Goal: Ask a question

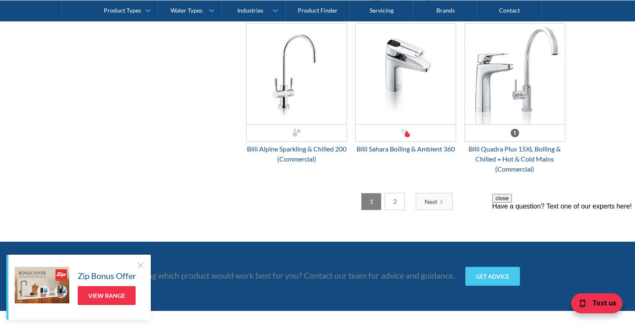
scroll to position [2208, 0]
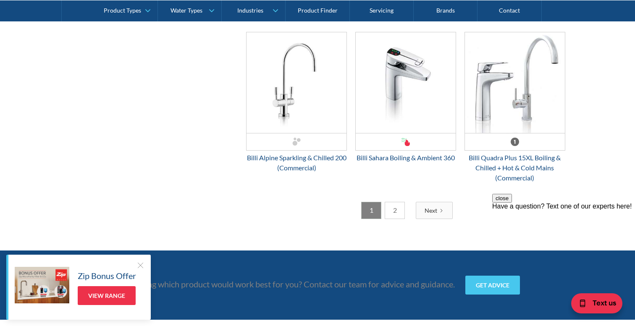
click at [398, 208] on link "2" at bounding box center [395, 210] width 20 height 17
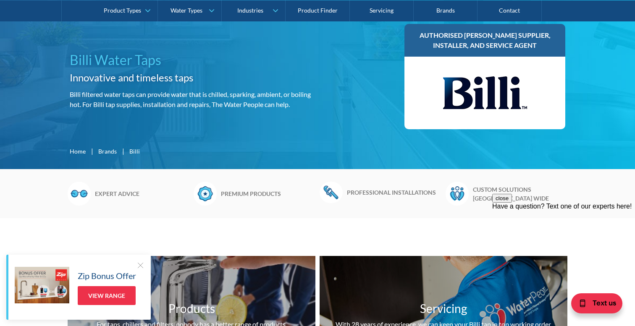
scroll to position [0, 0]
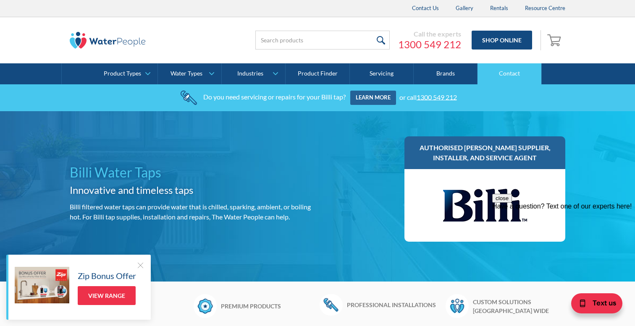
click at [515, 72] on link "Contact" at bounding box center [510, 73] width 64 height 21
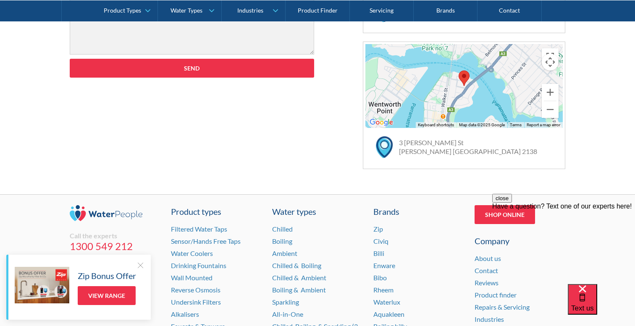
scroll to position [589, 0]
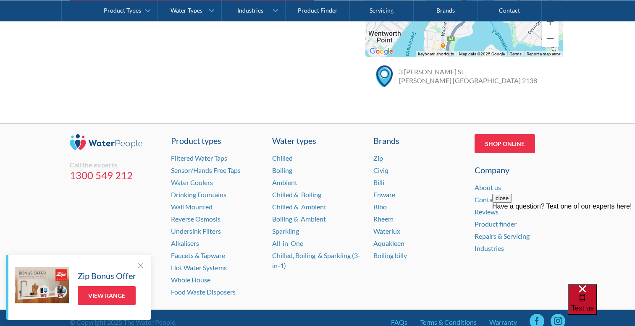
click at [594, 305] on span "Text us" at bounding box center [582, 308] width 23 height 8
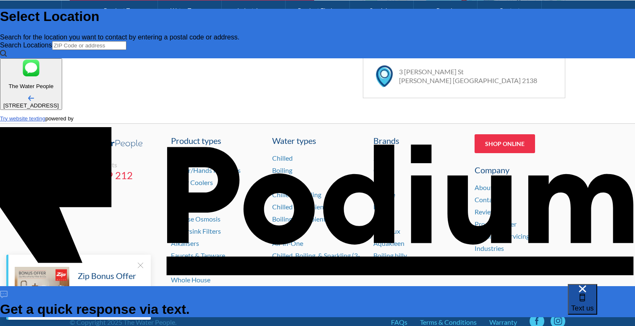
scroll to position [0, 0]
type input "[PERSON_NAME]"
type Phone "[PHONE_NUMBER]"
type textarea "x"
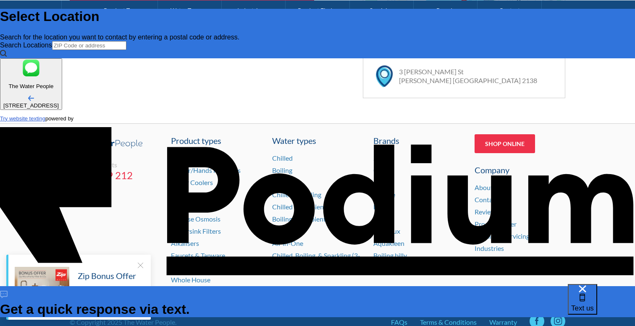
type textarea "h"
type textarea "x"
type textarea "hi"
type textarea "x"
type textarea "hi t"
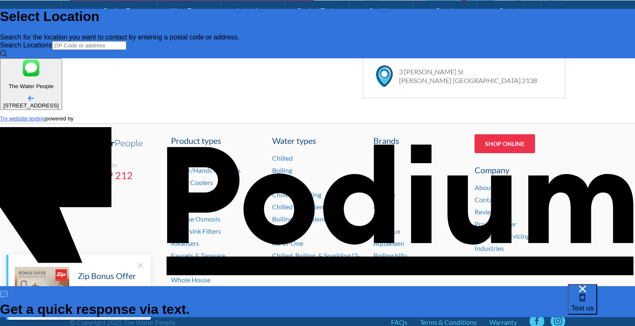
type textarea "x"
type textarea "hi the"
type textarea "x"
type textarea "hi there,"
type textarea "x"
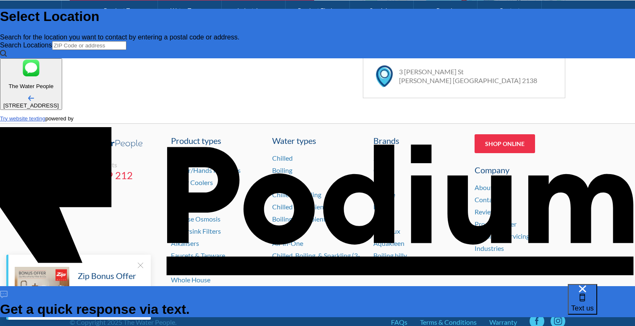
type textarea "hi there,"
type textarea "x"
type textarea "hi there, ju"
type textarea "x"
type textarea "hi there, just"
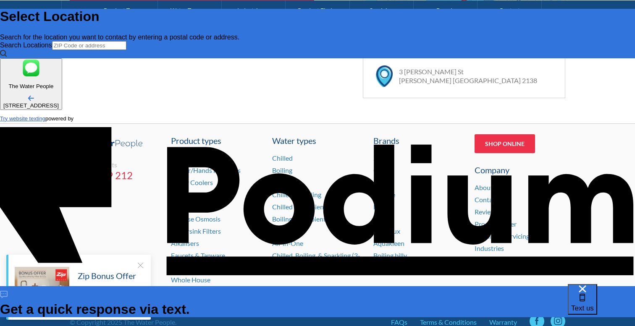
type textarea "x"
type textarea "hi there, just w"
type textarea "x"
type textarea "hi there, just won"
type textarea "x"
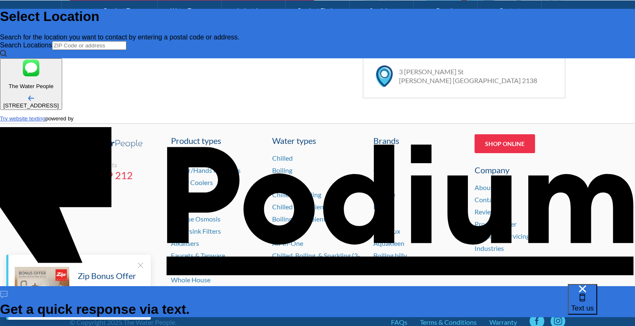
type textarea "hi there, just wond"
type textarea "x"
type textarea "hi there, just wonder"
type textarea "x"
type textarea "hi there, just wonder i"
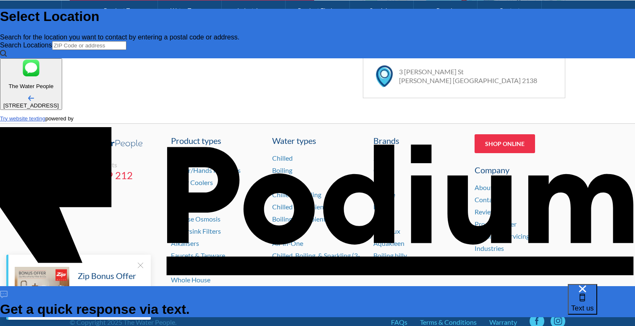
type textarea "x"
type textarea "hi there, just wonder if"
type textarea "x"
type textarea "hi there, just wonder if yo"
type textarea "x"
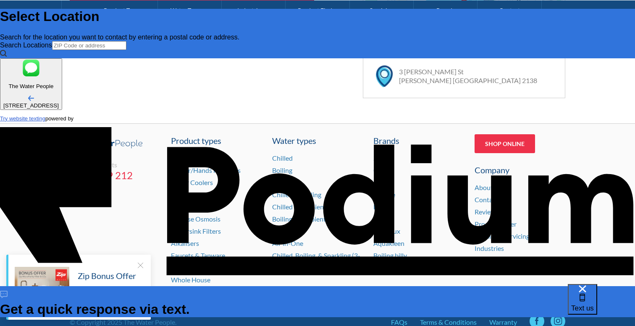
type textarea "hi there, just wonder if you"
type textarea "x"
type textarea "hi there, just wonder if you can"
type textarea "x"
type textarea "hi there, just wonder if you can"
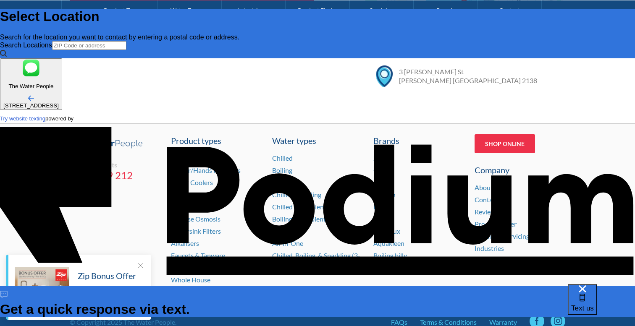
type textarea "x"
type textarea "hi there, just wonder if you can he"
type textarea "x"
type textarea "hi there, just wonder if you can help"
type textarea "x"
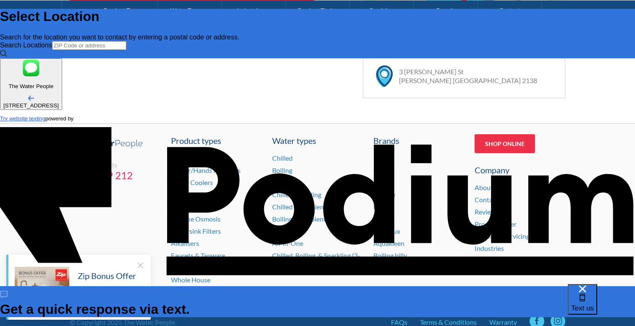
type textarea "hi there, just wonder if you can help"
type textarea "x"
type textarea "hi there, just wonder if you can help to"
type textarea "x"
type textarea "hi there, just wonder if you can help to ca"
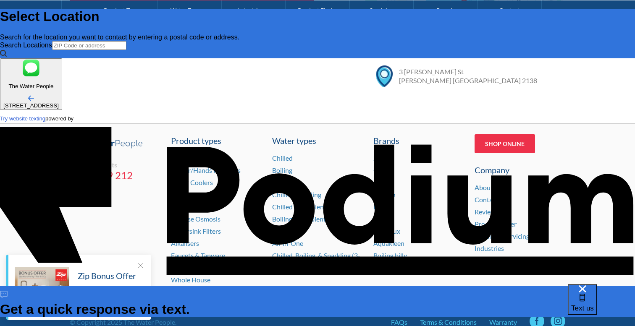
type textarea "x"
type textarea "hi there, just wonder if you can help to call"
type textarea "x"
type textarea "hi there, just wonder if you can help to call"
type textarea "x"
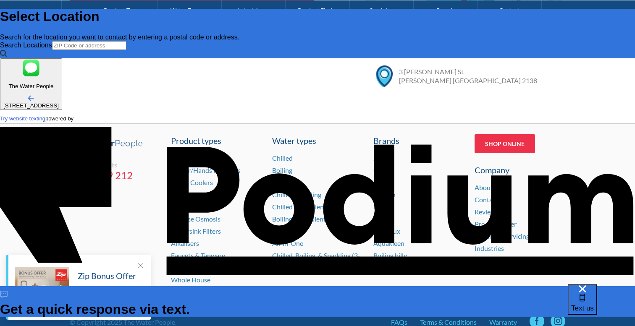
type textarea "hi there, just wonder if you can help to call"
type textarea "x"
type textarea "hi there, just wonder if you can help to call ba"
type textarea "x"
type textarea "hi there, just wonder if you can help to call back"
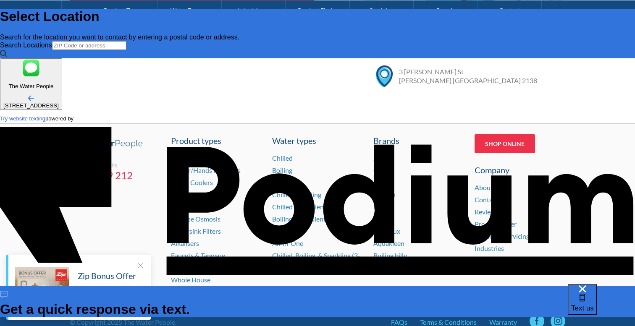
type textarea "x"
type textarea "hi there, just wonder if you can help to call back to"
type textarea "x"
type textarea "hi there, just wonder if you can help to call back to"
type textarea "x"
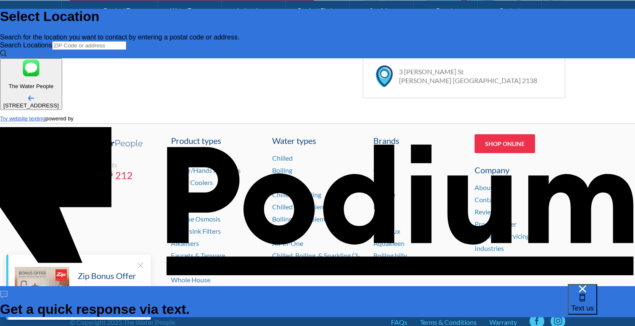
type textarea "hi there, just wonder if you can help to call back to du"
type textarea "x"
type textarea "hi there, just wonder if you can help to call back to d"
type textarea "x"
type textarea "hi there, just wonder if you can help to call back to di"
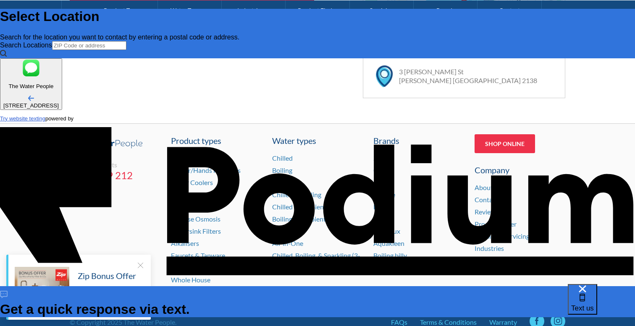
type textarea "x"
type textarea "hi there, just wonder if you can help to call back to dis"
type textarea "x"
type textarea "hi there, just wonder if you can help to call back to discu"
type textarea "x"
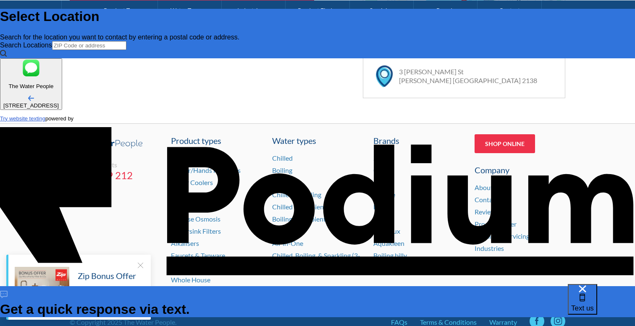
type textarea "hi there, just wonder if you can help to call back to discus"
type textarea "x"
type textarea "hi there, just wonder if you can help to call back to discuss"
type textarea "x"
type textarea "hi there, just wonder if you can help to call back to discuss a"
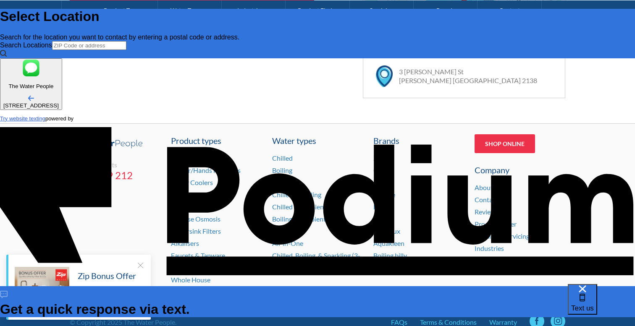
type textarea "hi there, just wonder if you can help to call back to discuss a"
type textarea "x"
type textarea "hi there, just wonder if you can help to call back to discuss ab"
type textarea "x"
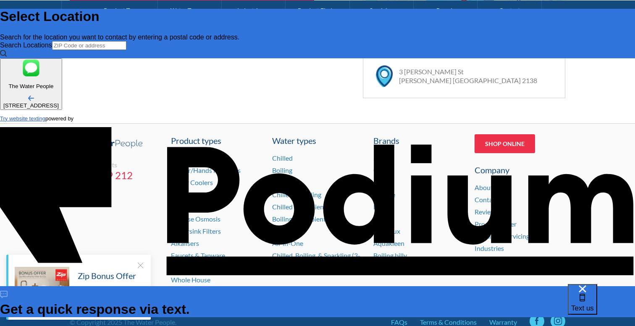
type textarea "hi there, just wonder if you can help to call back to discuss abo"
type textarea "x"
type textarea "hi there, just wonder if you can help to call back to discuss about"
type textarea "x"
type textarea "hi there, just wonder if you can help to call back to discuss about"
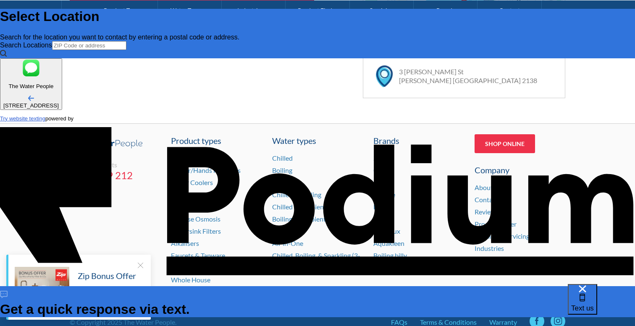
type textarea "x"
type textarea "hi there, just wonder if you can help to call back to discuss about a"
type textarea "x"
type textarea "hi there, just wonder if you can help to call back to discuss about a h"
type textarea "x"
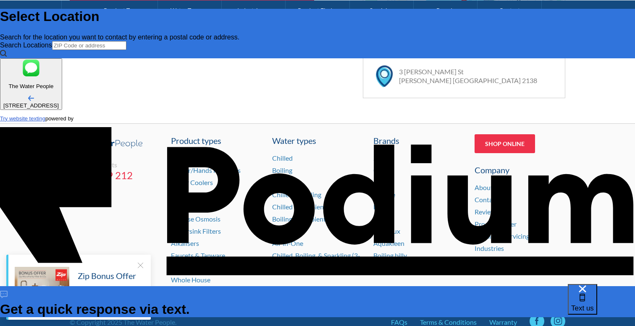
type textarea "hi there, just wonder if you can help to call back to discuss about a hot"
type textarea "x"
type textarea "hi there, just wonder if you can help to call back to discuss about a hot/"
type textarea "x"
type textarea "hi there, just wonder if you can help to call back to discuss about a hot/ ch"
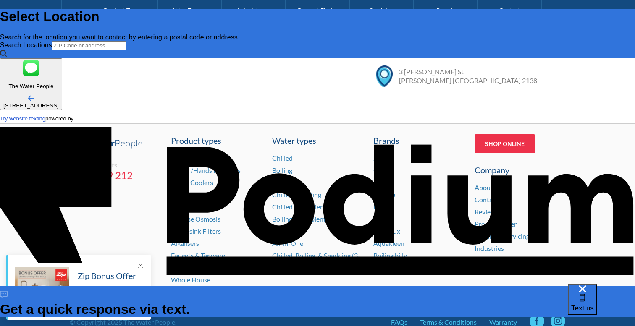
type textarea "x"
type textarea "hi there, just wonder if you can help to call back to discuss about a hot/ chi"
type textarea "x"
type textarea "hi there, just wonder if you can help to call back to discuss about a hot/ chill"
type textarea "x"
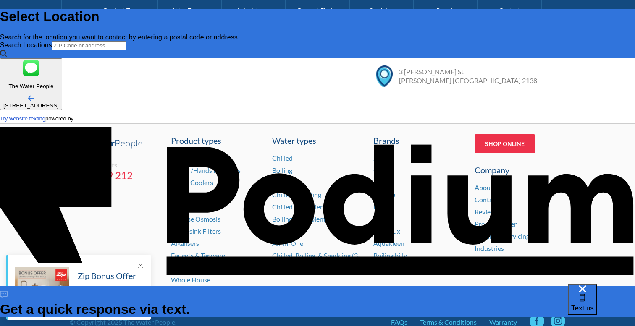
type textarea "hi there, just wonder if you can help to call back to discuss about a hot/ chil…"
type textarea "x"
type textarea "hi there, just wonder if you can help to call back to discuss about a hot/ chil…"
type textarea "x"
type textarea "hi there, just wonder if you can help to call back to discuss about a hot/ chil…"
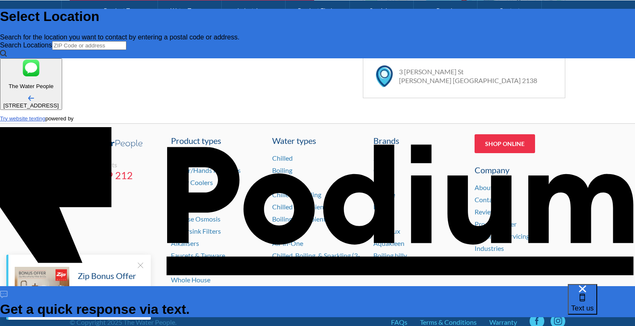
type textarea "x"
type textarea "hi there, just wonder if you can help to call back to discuss about a hot/ chil…"
type textarea "x"
type textarea "hi there, just wonder if you can help to call back to discuss about a hot/ chil…"
type textarea "x"
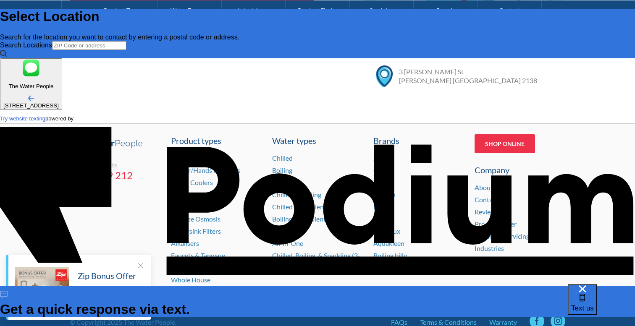
type textarea "hi there, just wonder if you can help to call back to discuss about a hot/ chil…"
type textarea "x"
type textarea "hi there, just wonder if you can help to call back to discuss about a hot/ chil…"
type textarea "x"
type textarea "hi there, just wonder if you can help to call back to discuss about a hot/ chil…"
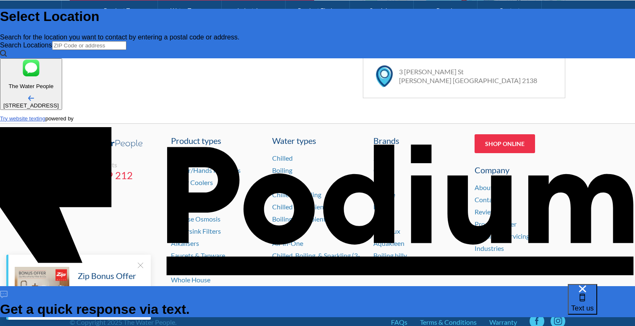
type textarea "x"
type textarea "hi there, just wonder if you can help to call back to discuss about a hot/ chil…"
type textarea "x"
type textarea "hi there, just wonder if you can help to call back to discuss about a hot/ chil…"
type textarea "x"
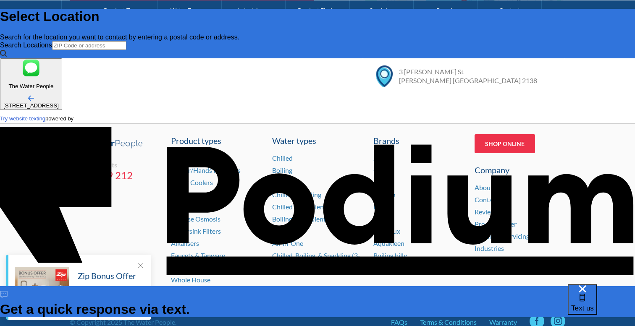
type textarea "hi there, just wonder if you can help to call back to discuss about a hot/ chil…"
type textarea "x"
type textarea "hi there, just wonder if you can help to call back to discuss about a hot/ chil…"
type textarea "x"
type textarea "hi there, just wonder if you can help to call back to discuss about a hot/ chil…"
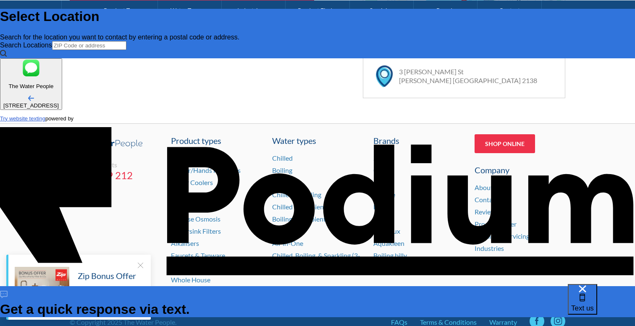
type textarea "x"
type textarea "hi there, just wonder if you can help to call back to discuss about a hot/ chil…"
type textarea "x"
type textarea "hi there, just wonder if you can help to call back to discuss about a hot/ chil…"
type textarea "x"
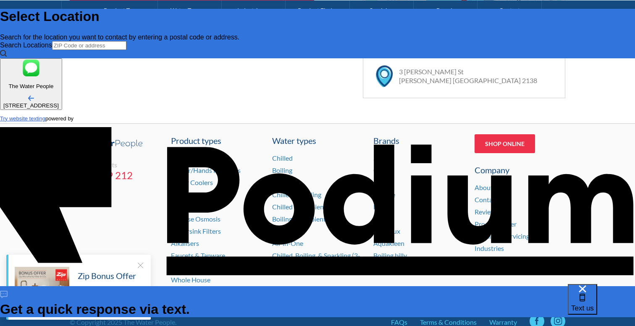
type textarea "hi there, just wonder if you can help to call back to discuss about a hot/ chil…"
type textarea "x"
type textarea "hi there, just wonder if you can help to call back to discuss about a hot/ chil…"
type textarea "x"
type textarea "hi there, just wonder if you can help to call back to discuss about a hot/ chil…"
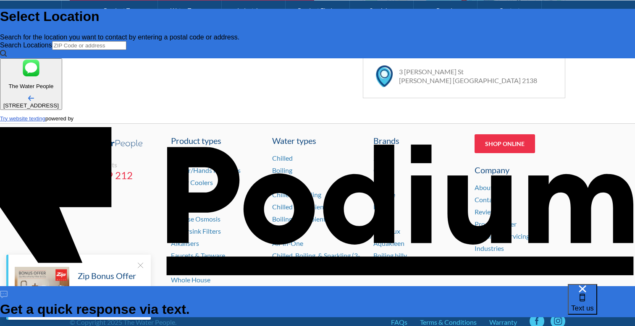
type textarea "x"
type textarea "hi there, just wonder if you can help to call back to discuss about a hot/ chil…"
type textarea "x"
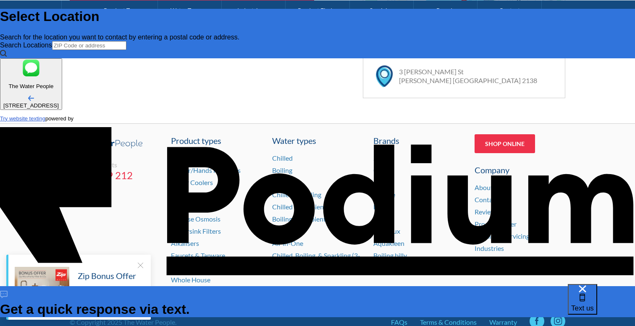
type textarea "hi there, just wonder if you can help to call back to discuss about a hot/ chil…"
type textarea "x"
type textarea "hi there, just wonder if you can help to call back to discuss about a hot/ chil…"
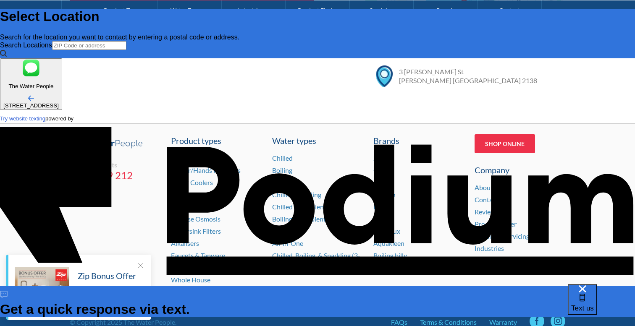
type textarea "x"
type textarea "hi there, just wonder if you can help to call back to discuss about a hot/ chil…"
type textarea "x"
type textarea "hi there, just wonder if you can help to call back to discuss about a hot/ chil…"
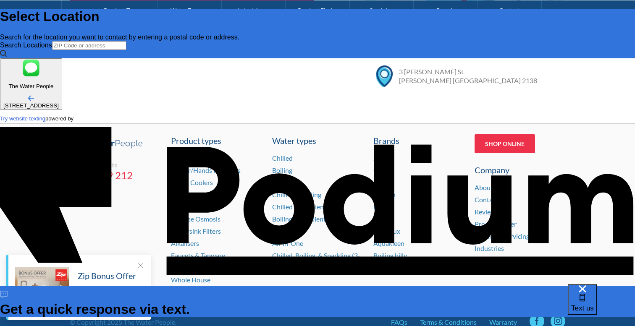
type textarea "x"
type textarea "hi there, just wonder if you can help to call back to discuss about a hot/ chil…"
type textarea "x"
type textarea "hi there, just wonder if you can help to call back to discuss about a hot/ chil…"
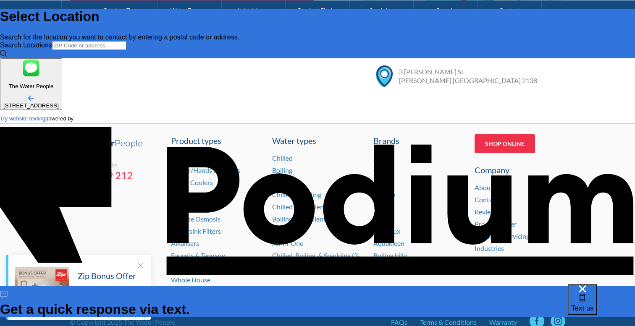
type textarea "x"
type textarea "hi there, just wonder if you can help to call back to discuss about a hot/ chil…"
type textarea "x"
type textarea "hi there, just wonder if you can help to call back to discuss about a hot/ chil…"
type textarea "x"
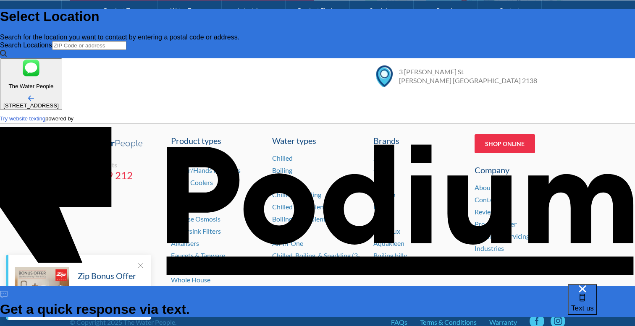
type textarea "hi there, just wonder if you can help to call back to discuss about a hot/ chil…"
type textarea "x"
type textarea "hi there, just wonder if you can help to call back to discuss about a hot/ chil…"
type textarea "x"
type textarea "hi there, just wonder if you can help to call back to discuss about a hot/ chil…"
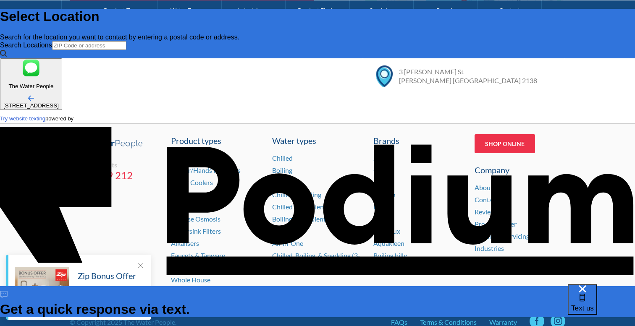
type textarea "x"
type textarea "hi there, just wonder if you can help to call back to discuss about a hot/ chil…"
type textarea "x"
type textarea "hi there, just wonder if you can help to call back to discuss about a hot/ chil…"
type textarea "x"
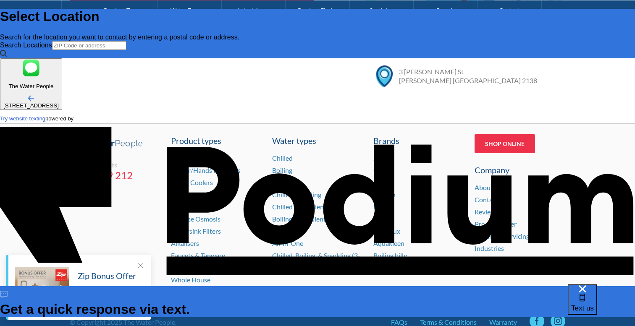
type textarea "hi there, just wonder if you can help to call back to discuss about a hot/ chil…"
